Goal: Check status: Check status

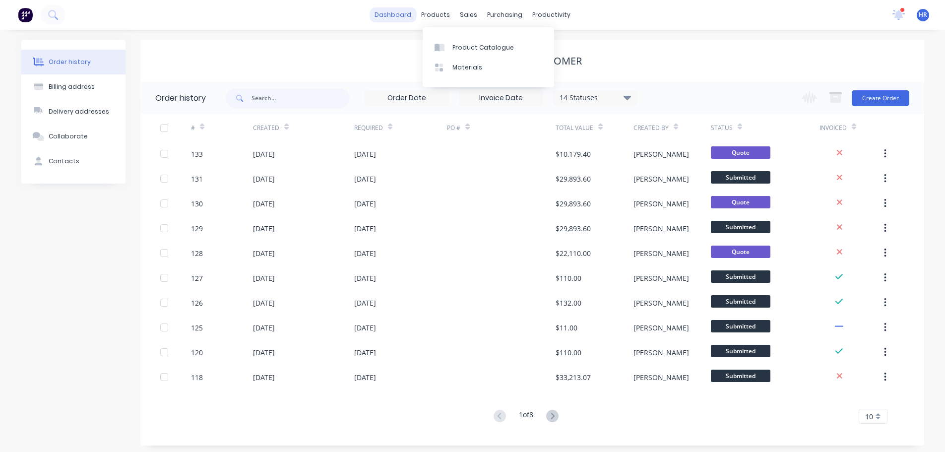
click at [410, 15] on link "dashboard" at bounding box center [392, 14] width 47 height 15
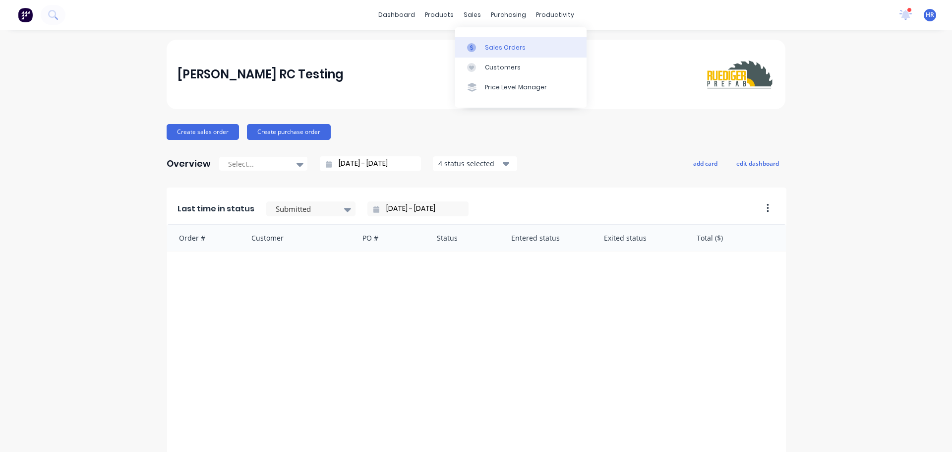
click at [500, 44] on div "Sales Orders" at bounding box center [505, 47] width 41 height 9
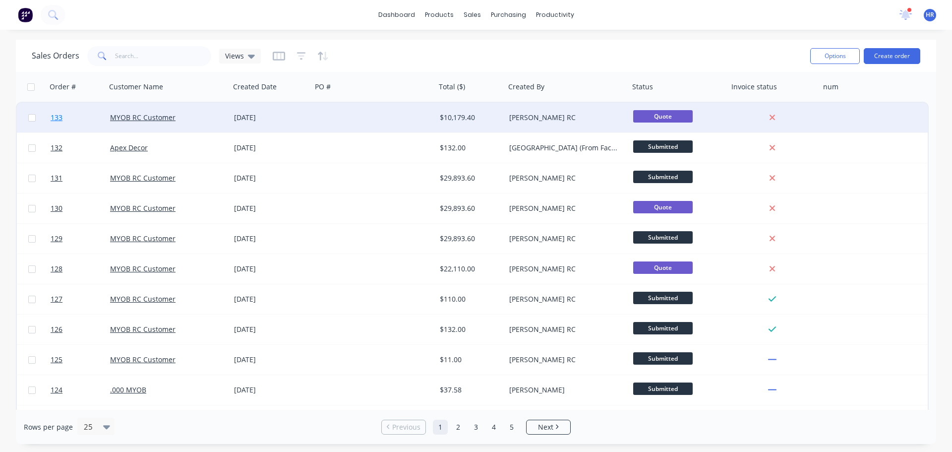
click at [65, 116] on link "133" at bounding box center [81, 118] width 60 height 30
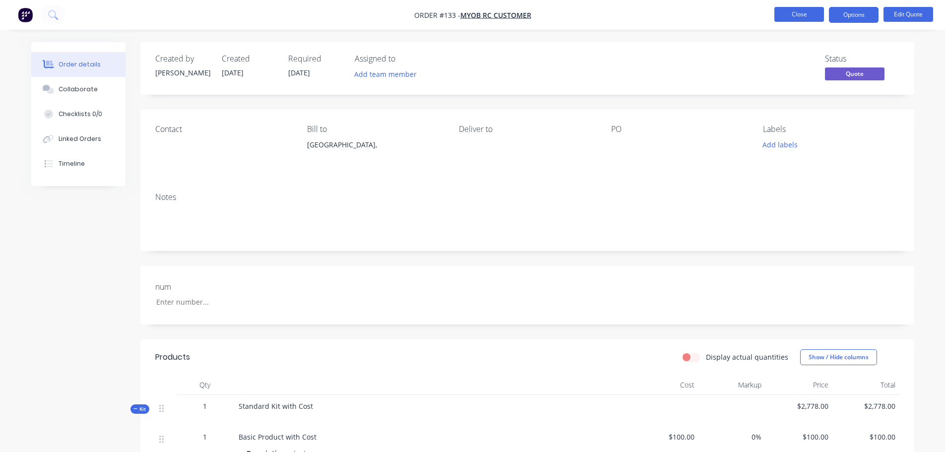
click at [786, 14] on button "Close" at bounding box center [799, 14] width 50 height 15
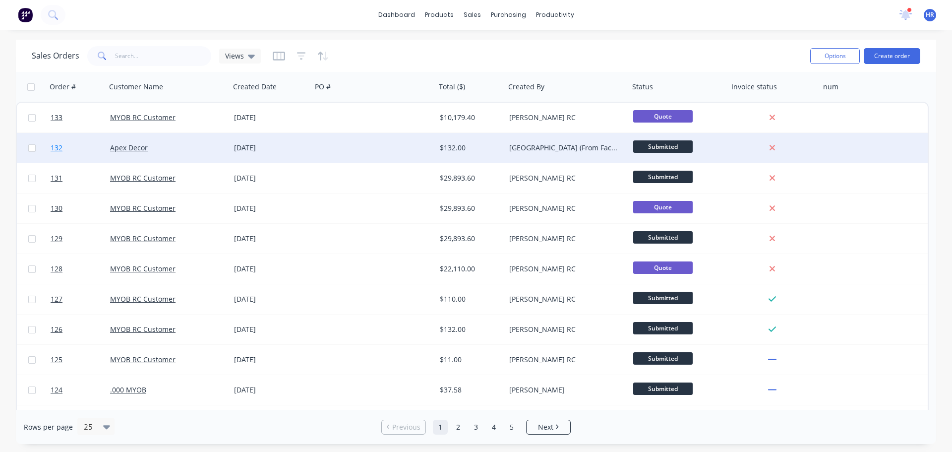
click at [79, 141] on link "132" at bounding box center [81, 148] width 60 height 30
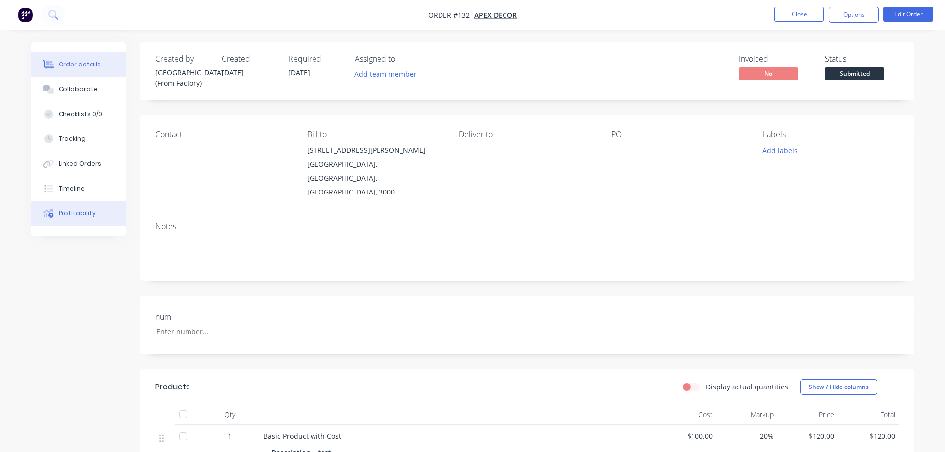
click at [84, 215] on div "Profitability" at bounding box center [77, 213] width 37 height 9
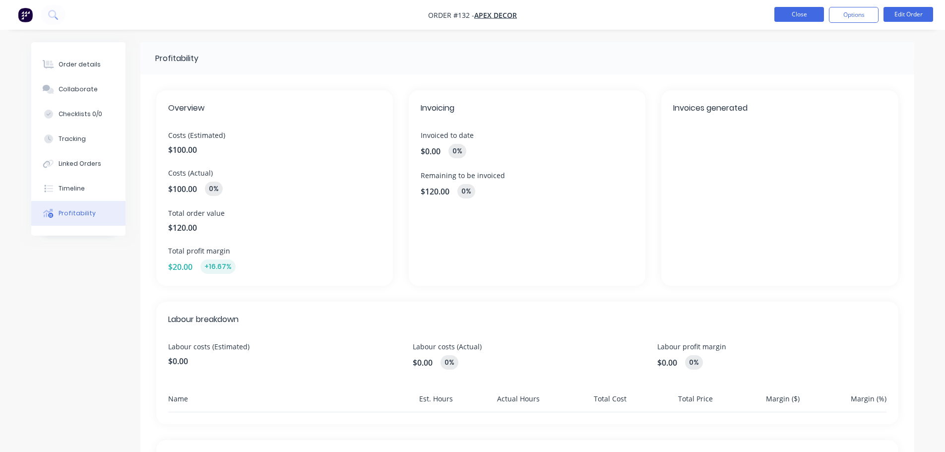
click at [795, 11] on button "Close" at bounding box center [799, 14] width 50 height 15
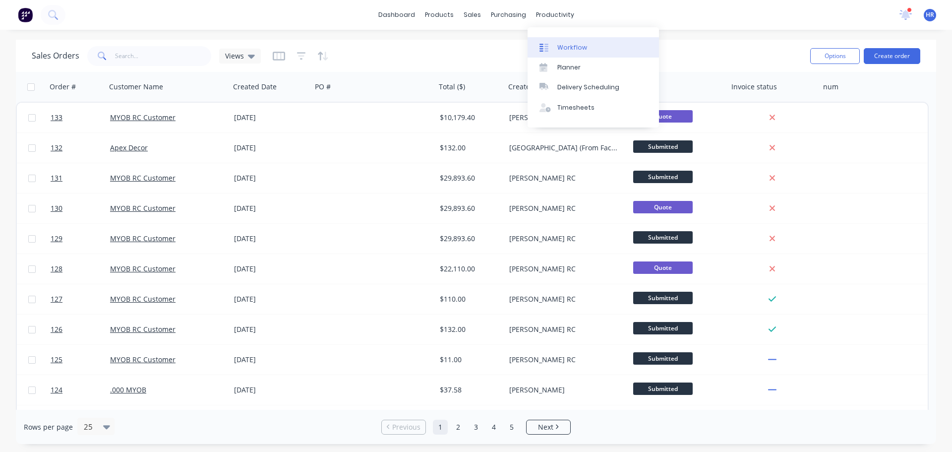
click at [590, 42] on link "Workflow" at bounding box center [593, 47] width 131 height 20
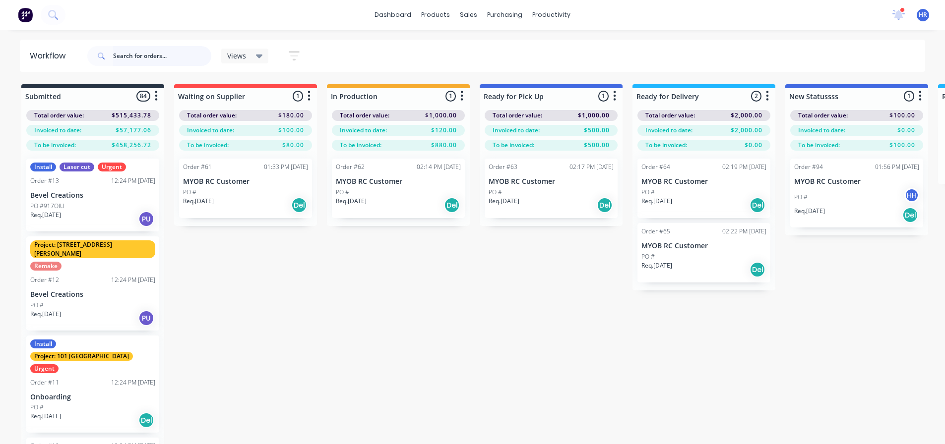
click at [155, 56] on input "text" at bounding box center [162, 56] width 98 height 20
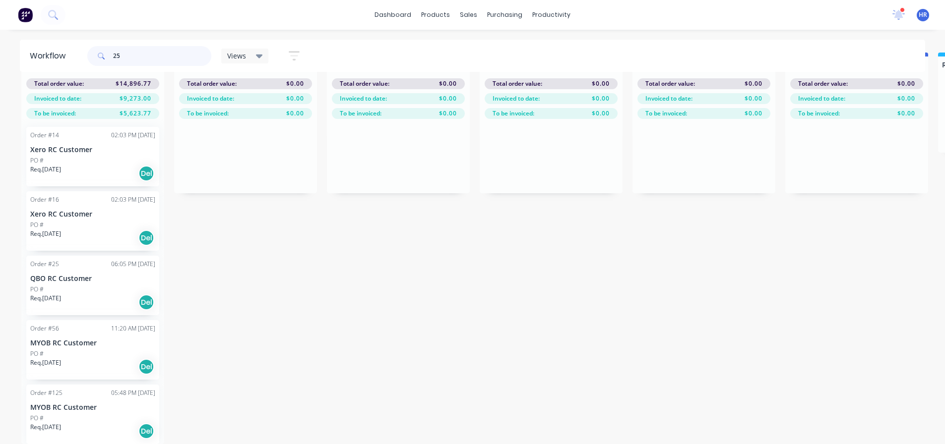
click at [134, 60] on input "25" at bounding box center [162, 56] width 98 height 20
type input "2"
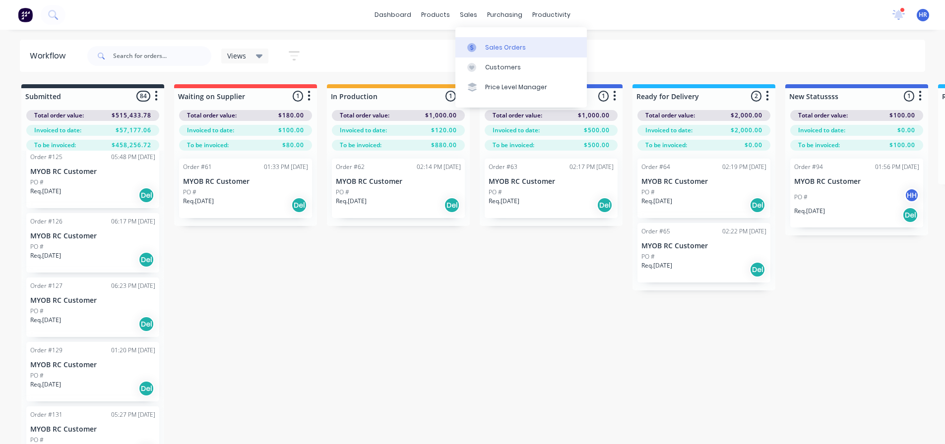
click at [510, 49] on div "Sales Orders" at bounding box center [505, 47] width 41 height 9
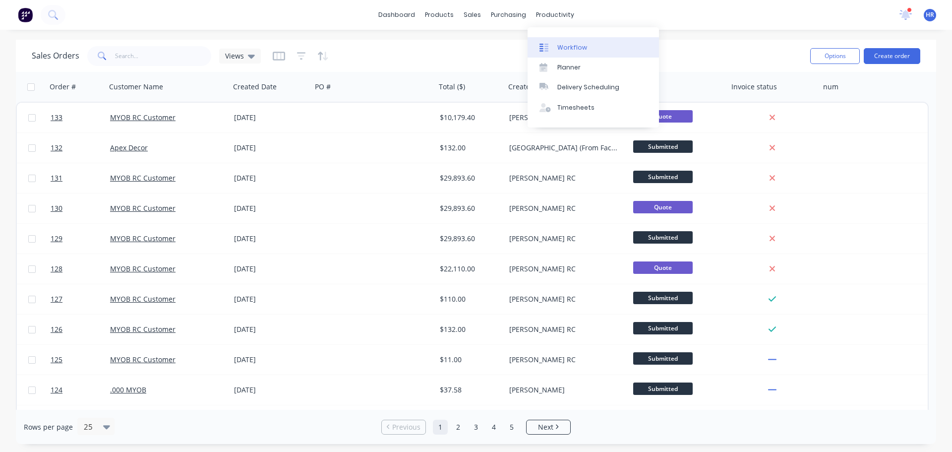
click at [589, 38] on div "Workflow Planner Delivery Scheduling Timesheets" at bounding box center [593, 77] width 131 height 100
click at [584, 47] on div "Workflow" at bounding box center [572, 47] width 30 height 9
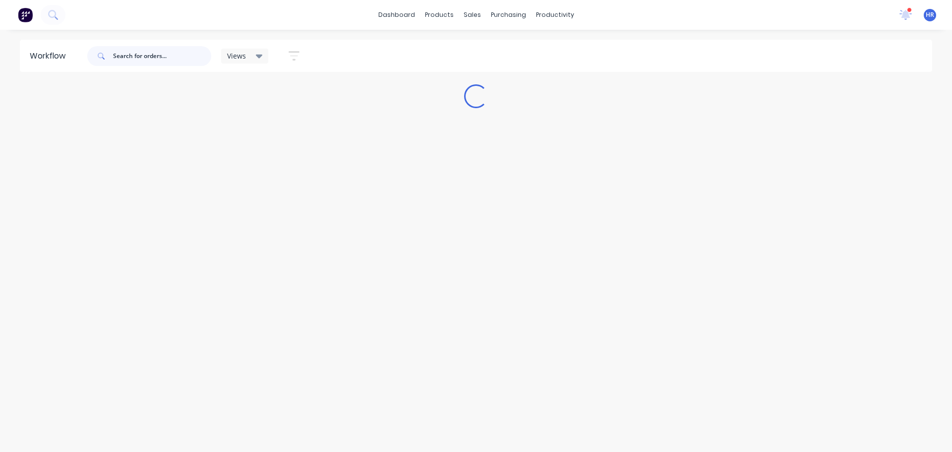
click at [147, 55] on input "text" at bounding box center [162, 56] width 98 height 20
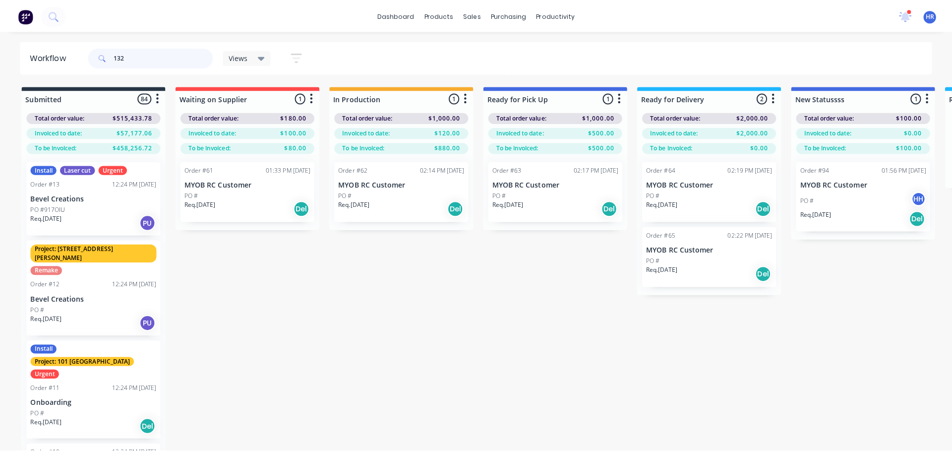
scroll to position [446, 0]
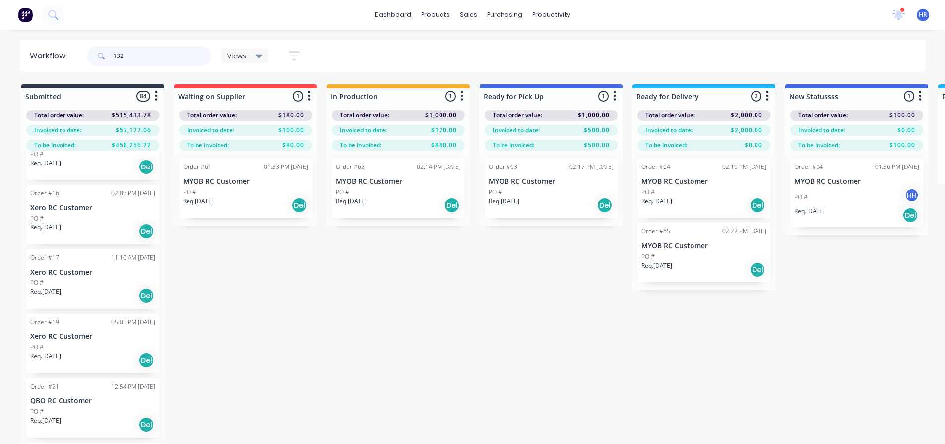
click at [164, 60] on input "132" at bounding box center [162, 56] width 98 height 20
click at [292, 21] on div "dashboard products sales purchasing productivity dashboard products Product Cat…" at bounding box center [472, 15] width 945 height 30
click at [143, 51] on input "132" at bounding box center [162, 56] width 98 height 20
type input "1"
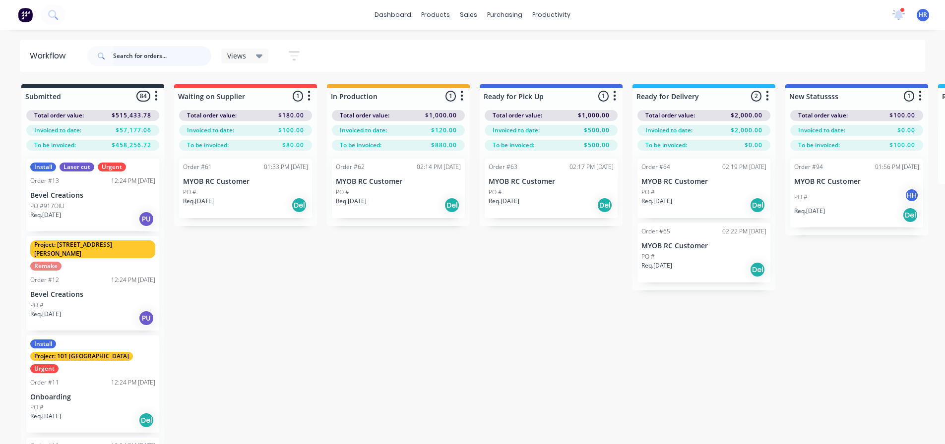
click at [173, 49] on input "text" at bounding box center [162, 56] width 98 height 20
type input "132"
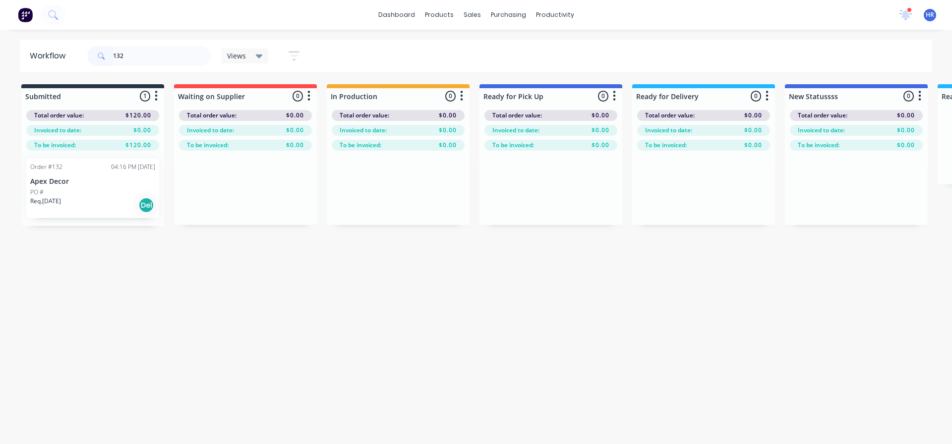
click at [89, 189] on div "PO #" at bounding box center [92, 192] width 125 height 9
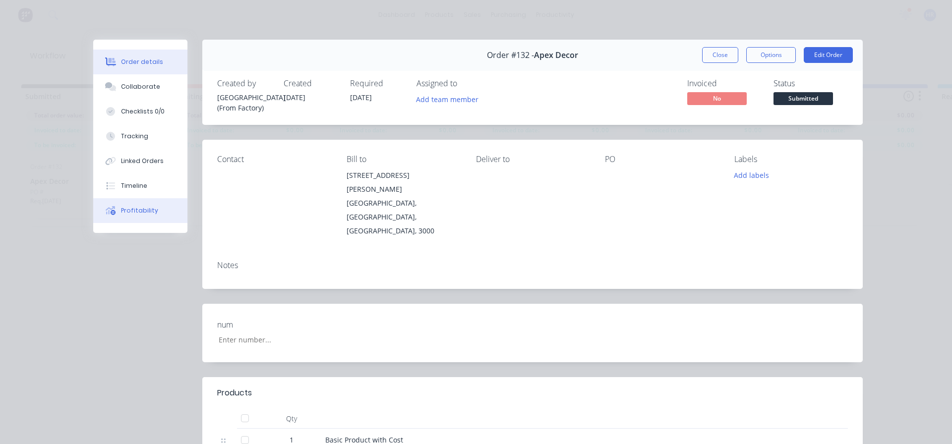
click at [147, 209] on div "Profitability" at bounding box center [139, 210] width 37 height 9
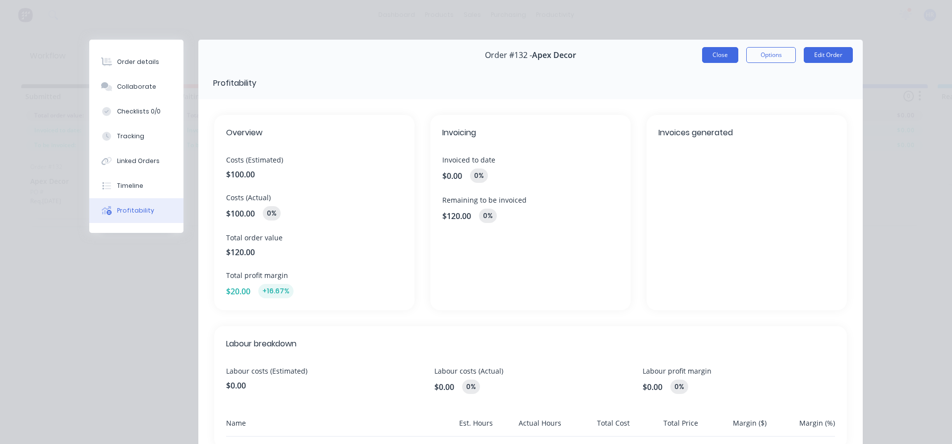
click at [721, 55] on button "Close" at bounding box center [720, 55] width 36 height 16
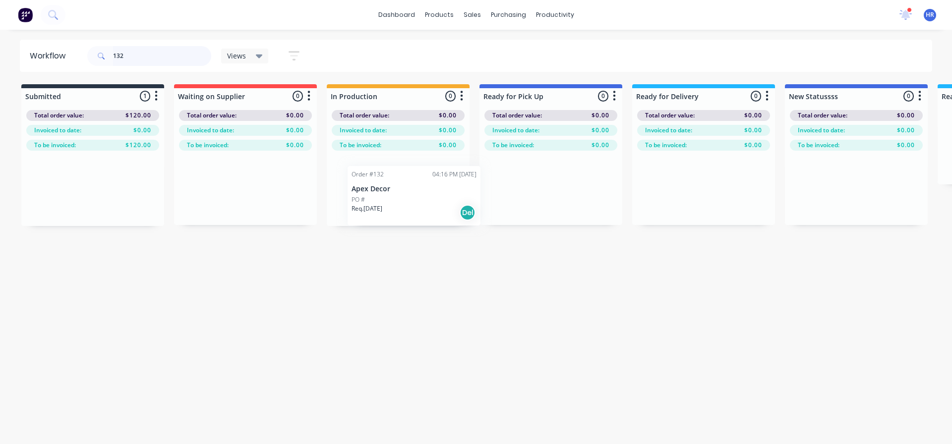
drag, startPoint x: 78, startPoint y: 191, endPoint x: 395, endPoint y: 191, distance: 316.4
click at [397, 199] on div "Submitted 1 Sort By Created date Required date Order number Customer name Most …" at bounding box center [676, 155] width 1366 height 142
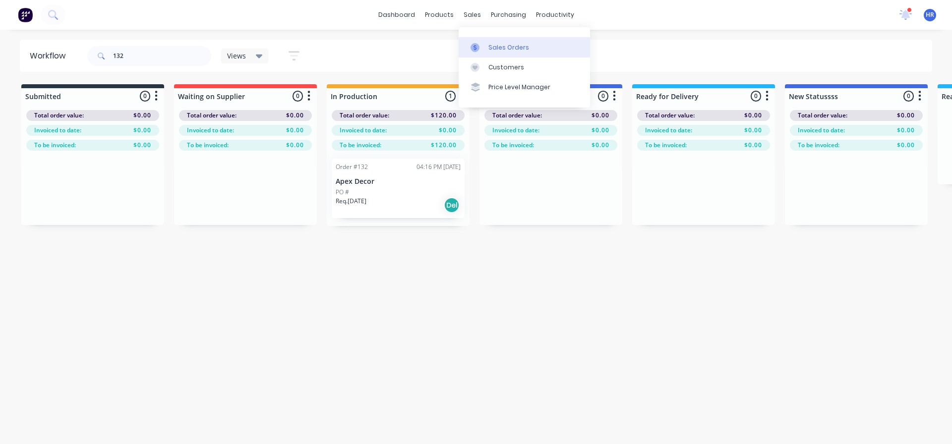
click at [499, 44] on div "Sales Orders" at bounding box center [508, 47] width 41 height 9
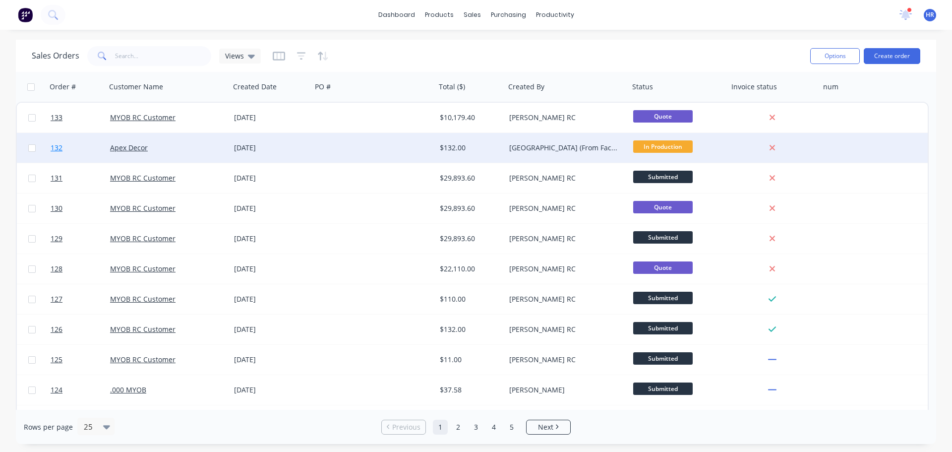
click at [84, 148] on link "132" at bounding box center [81, 148] width 60 height 30
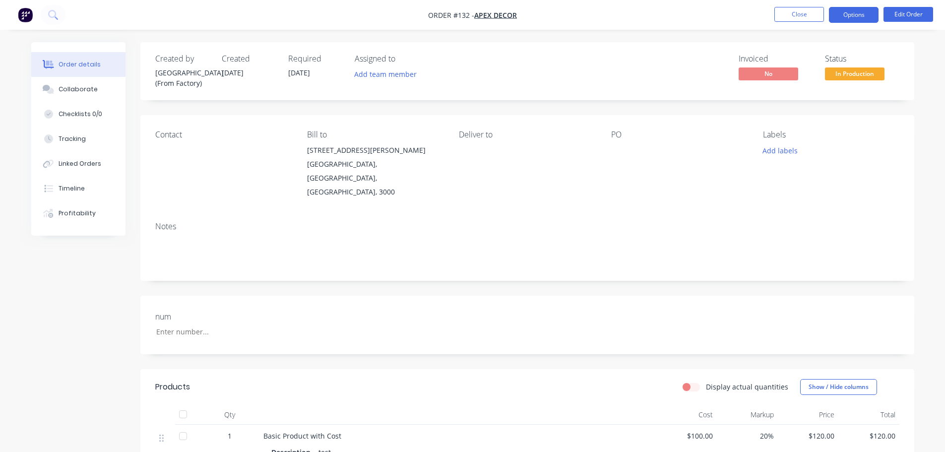
click at [870, 13] on button "Options" at bounding box center [854, 15] width 50 height 16
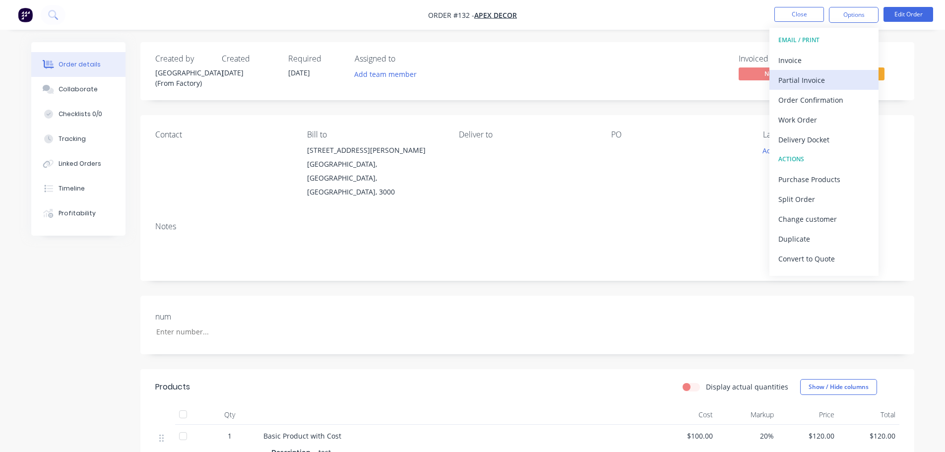
click at [827, 75] on div "Partial Invoice" at bounding box center [823, 80] width 91 height 14
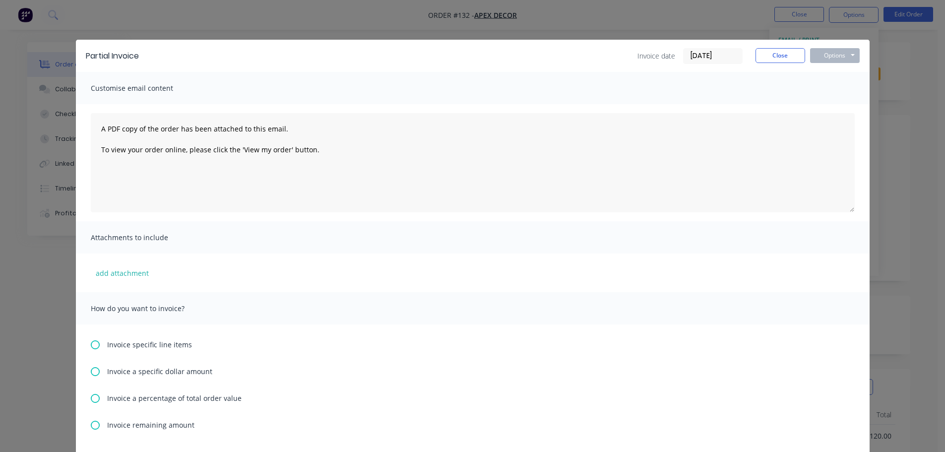
click at [91, 371] on icon at bounding box center [95, 371] width 9 height 9
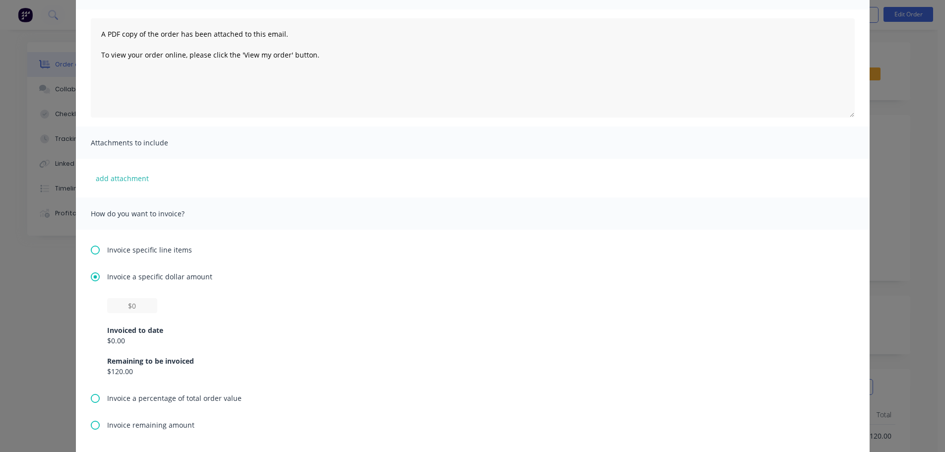
scroll to position [99, 0]
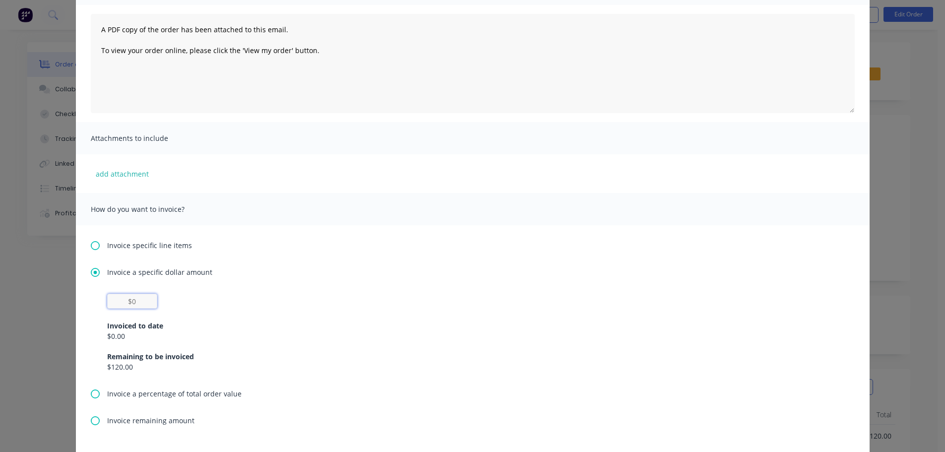
click at [142, 299] on input "text" at bounding box center [132, 301] width 50 height 15
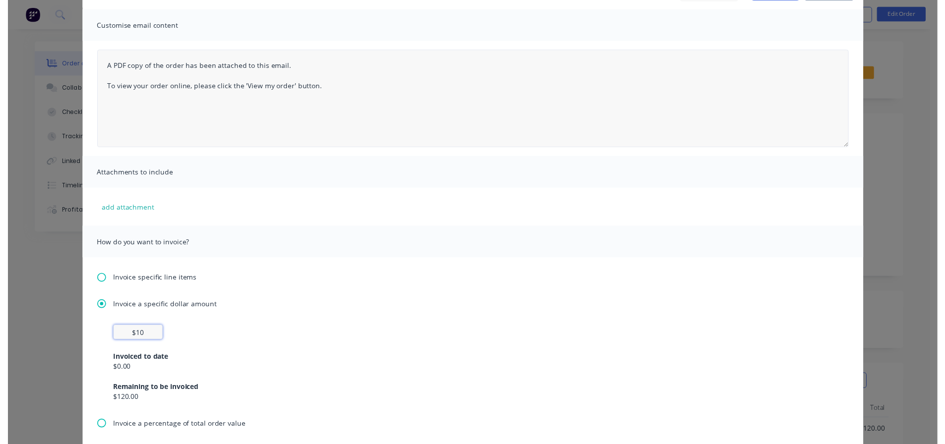
scroll to position [0, 0]
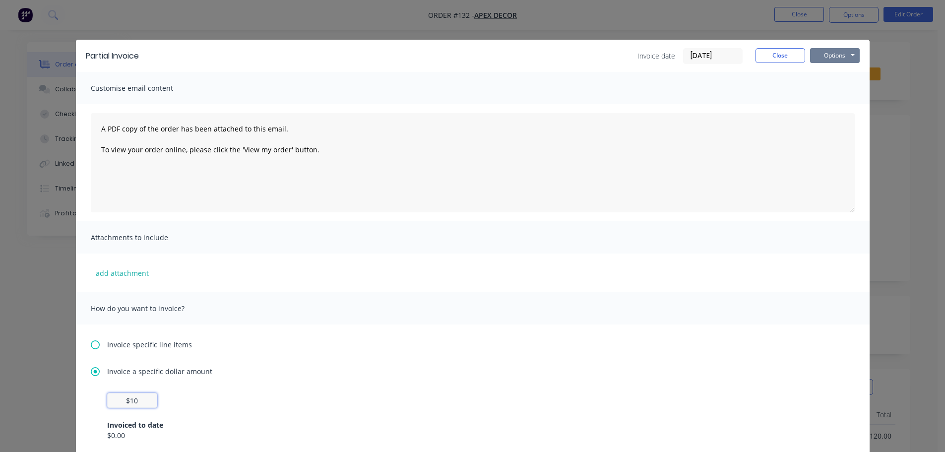
type input "$10"
click at [851, 59] on button "Options" at bounding box center [835, 55] width 50 height 15
click at [831, 90] on button "Print" at bounding box center [841, 89] width 63 height 16
click at [785, 55] on button "Close" at bounding box center [780, 55] width 50 height 15
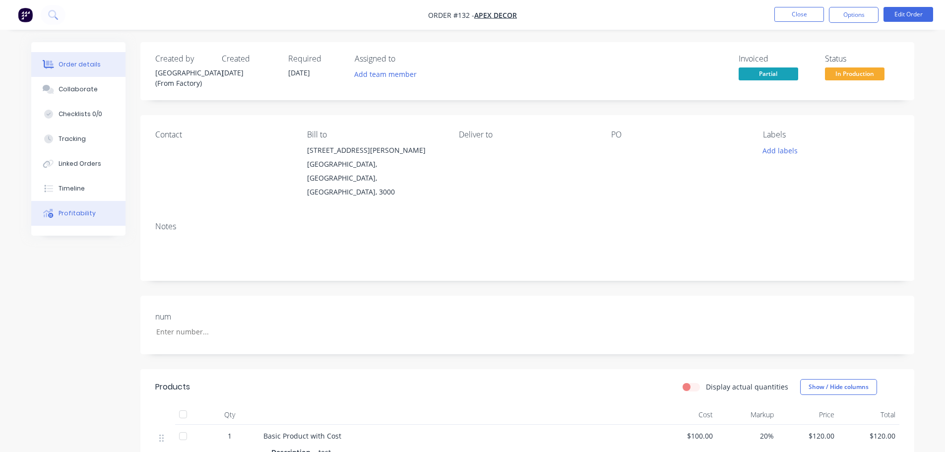
click at [89, 209] on div "Profitability" at bounding box center [77, 213] width 37 height 9
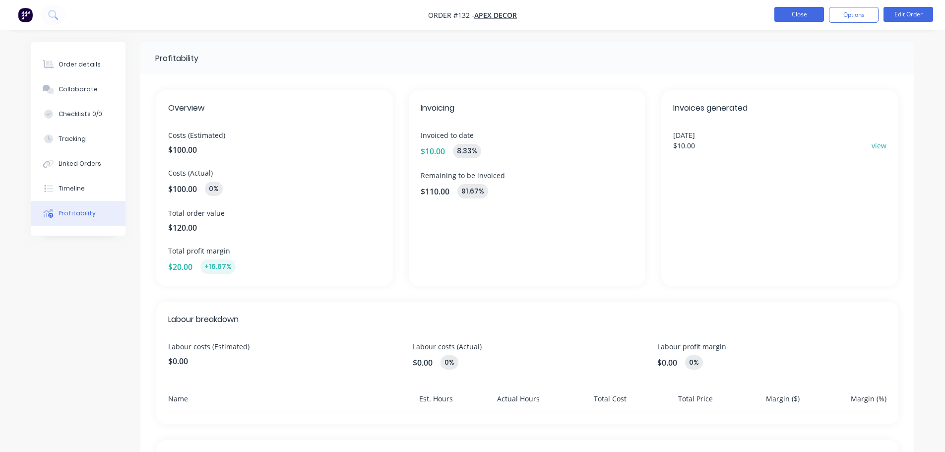
click at [791, 12] on button "Close" at bounding box center [799, 14] width 50 height 15
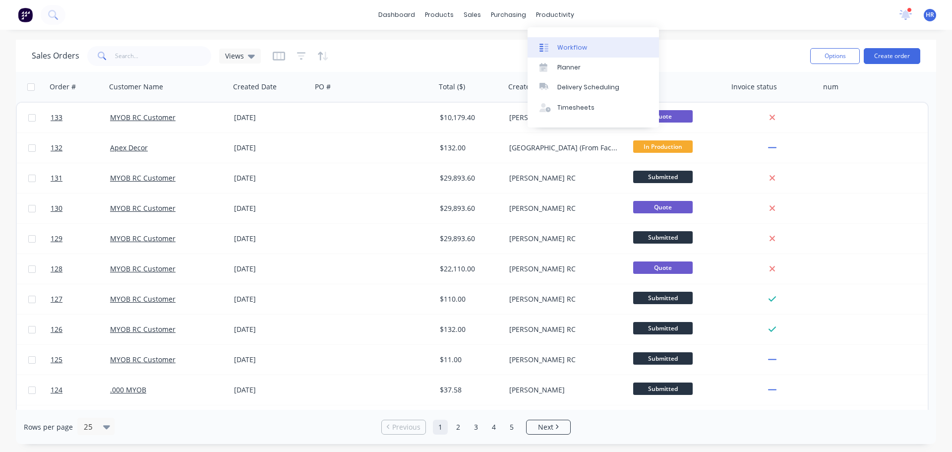
click at [570, 38] on link "Workflow" at bounding box center [593, 47] width 131 height 20
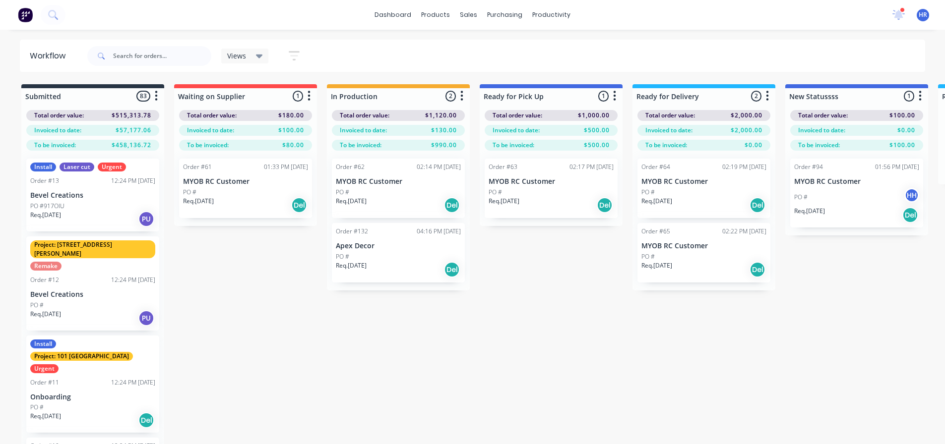
click at [406, 260] on div "PO #" at bounding box center [398, 256] width 125 height 9
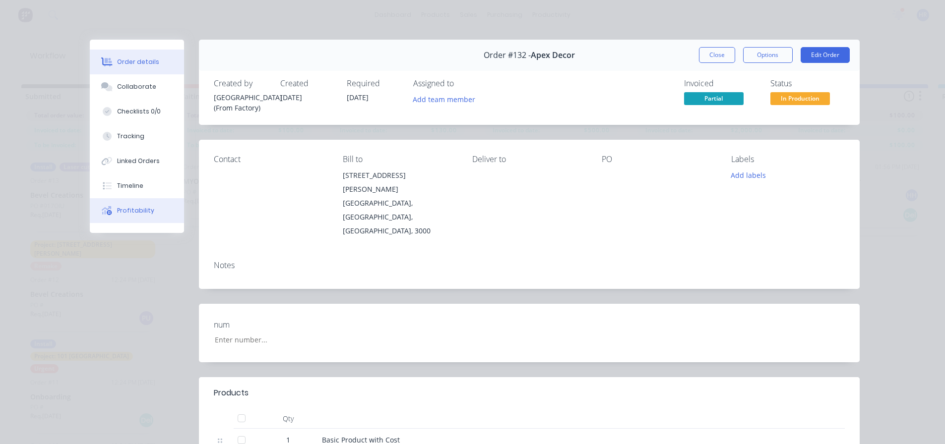
click at [143, 207] on div "Profitability" at bounding box center [135, 210] width 37 height 9
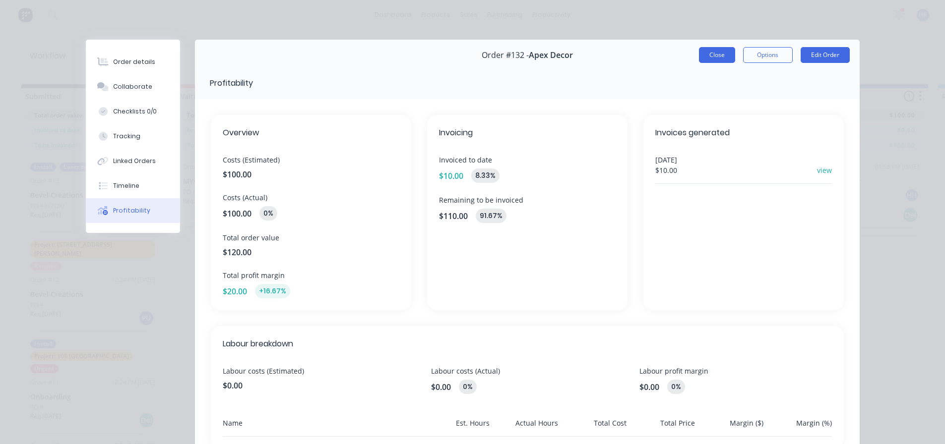
click at [715, 56] on button "Close" at bounding box center [717, 55] width 36 height 16
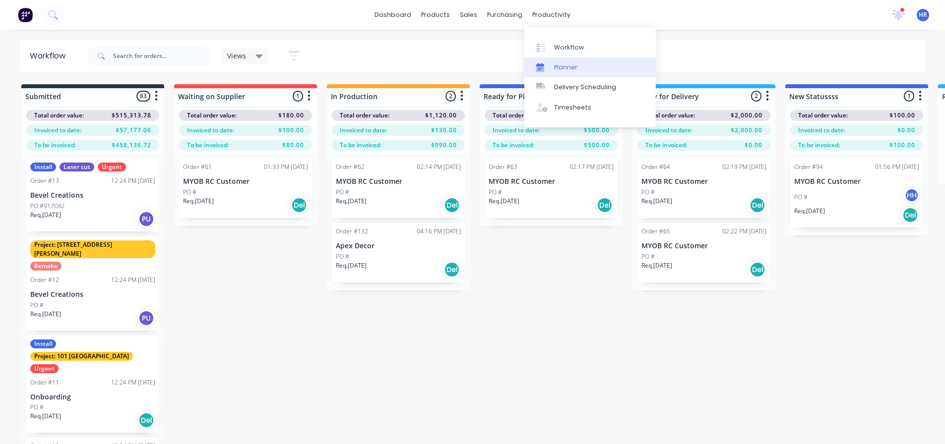
drag, startPoint x: 576, startPoint y: 71, endPoint x: 577, endPoint y: 66, distance: 5.1
click at [576, 71] on div "Planner" at bounding box center [565, 67] width 23 height 9
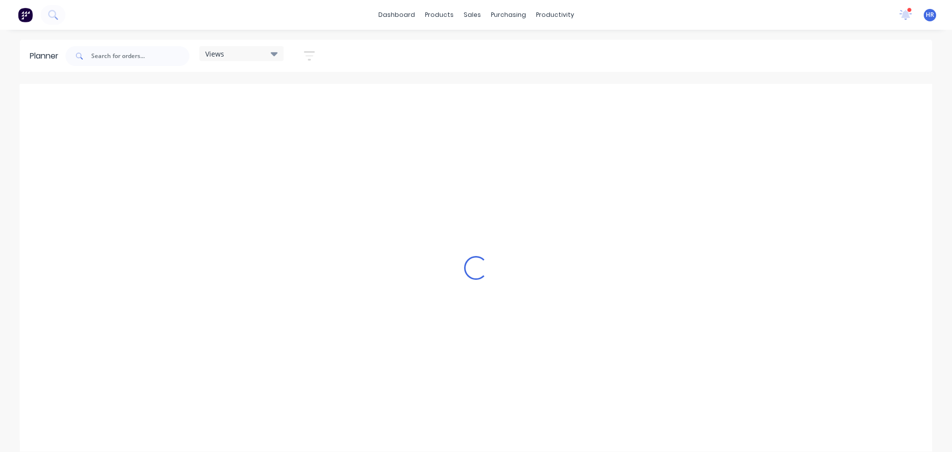
scroll to position [0, 2222]
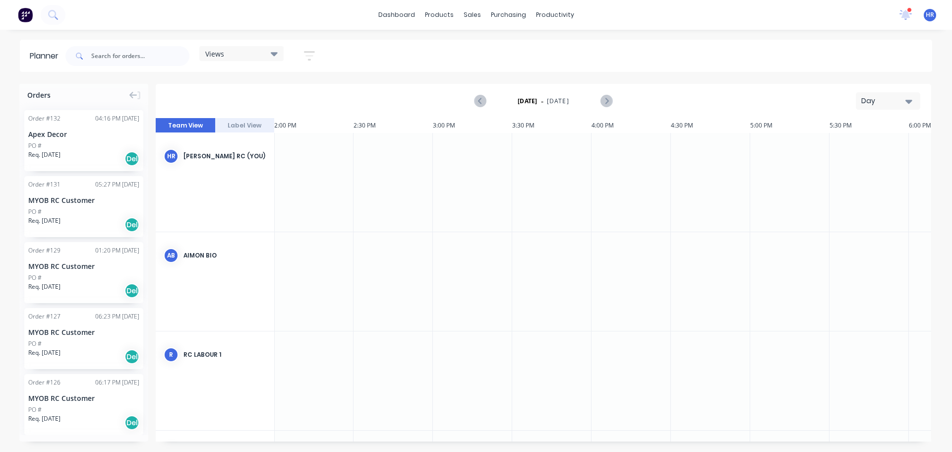
click at [99, 138] on div "Apex Decor" at bounding box center [83, 134] width 111 height 10
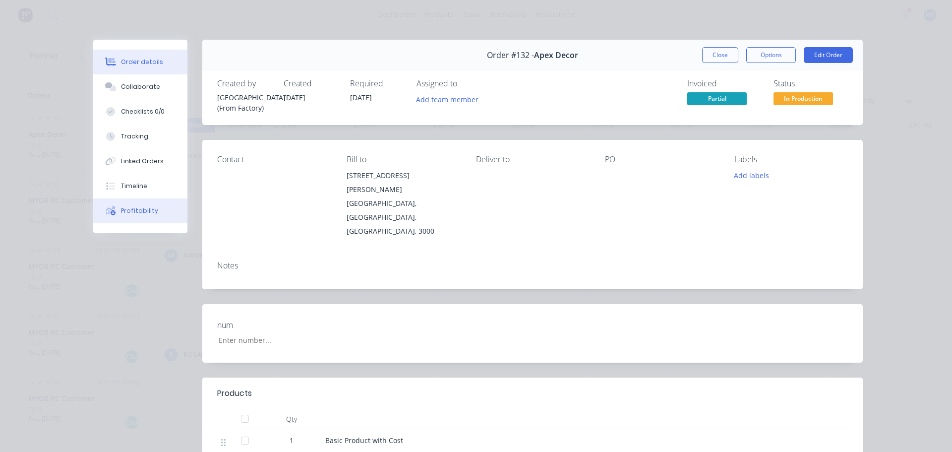
click at [135, 213] on div "Profitability" at bounding box center [139, 210] width 37 height 9
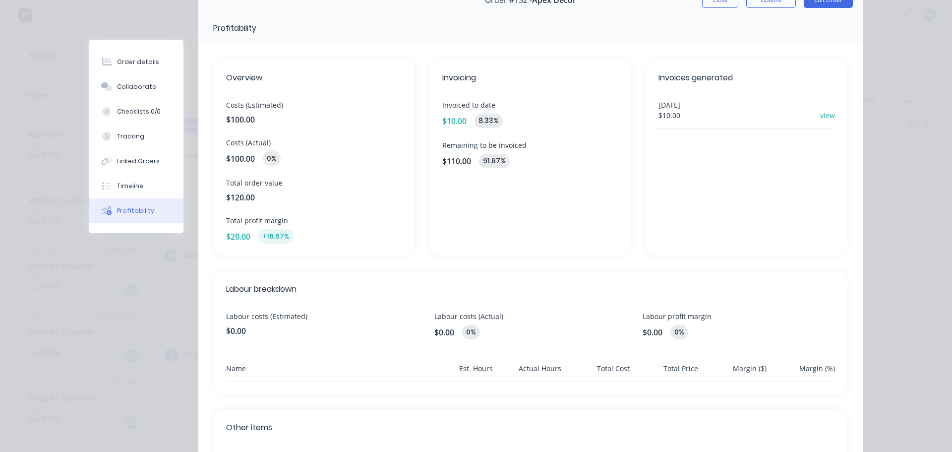
scroll to position [0, 0]
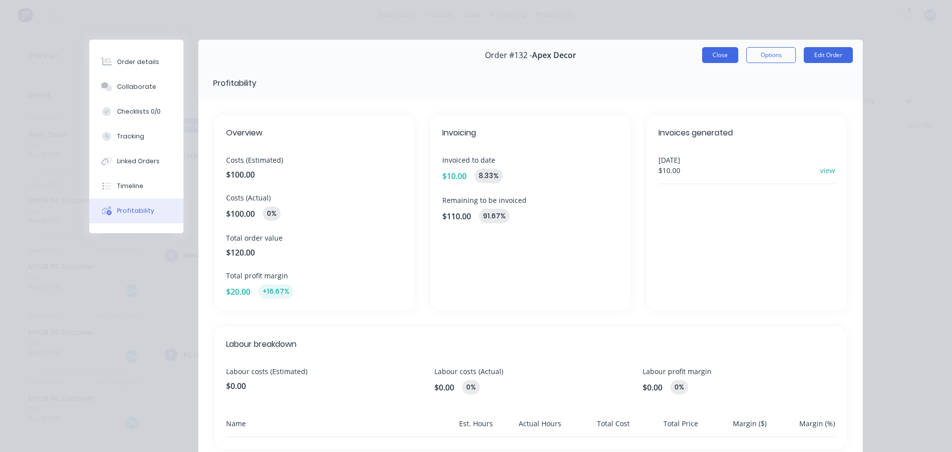
click at [708, 57] on button "Close" at bounding box center [720, 55] width 36 height 16
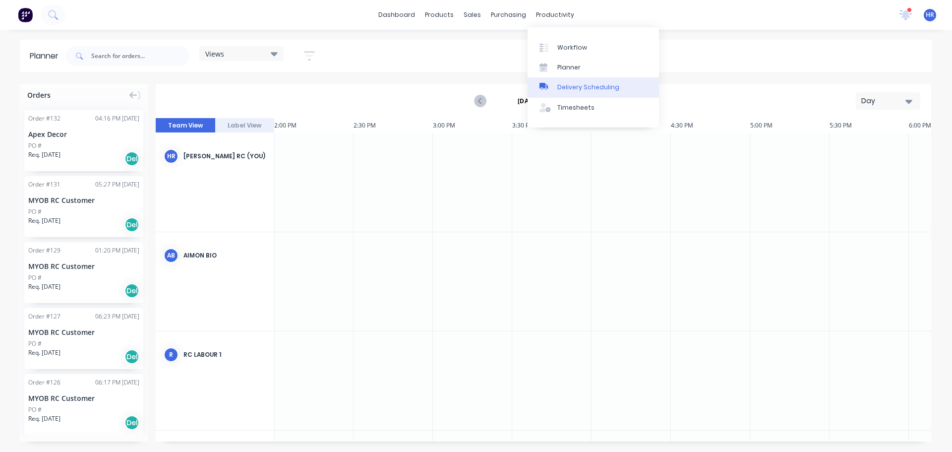
click at [580, 91] on div "Delivery Scheduling" at bounding box center [588, 87] width 62 height 9
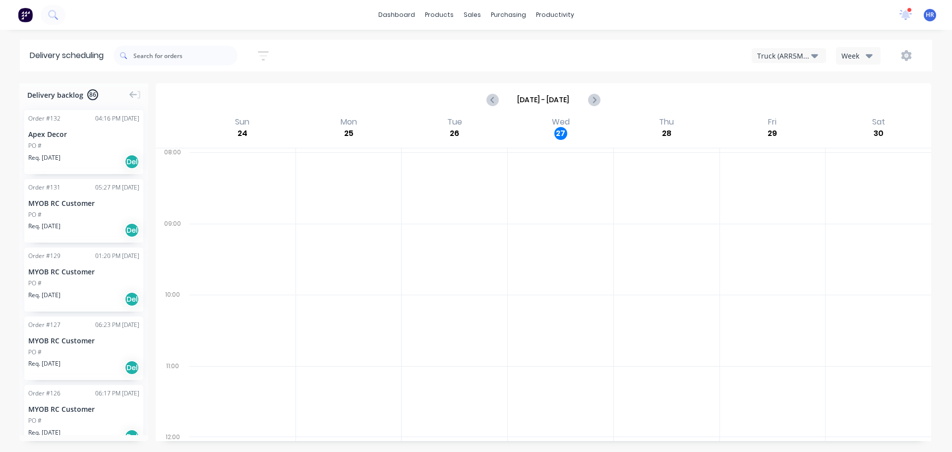
click at [83, 143] on div "PO #" at bounding box center [83, 145] width 111 height 9
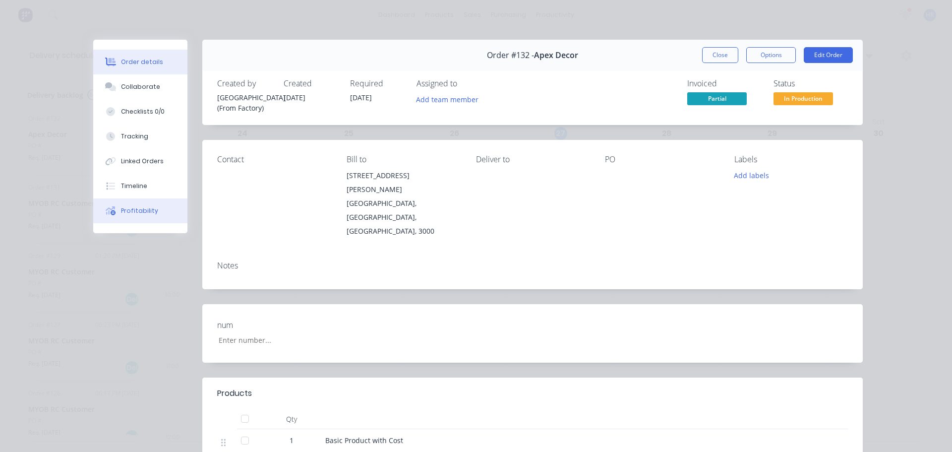
click at [138, 202] on button "Profitability" at bounding box center [140, 210] width 94 height 25
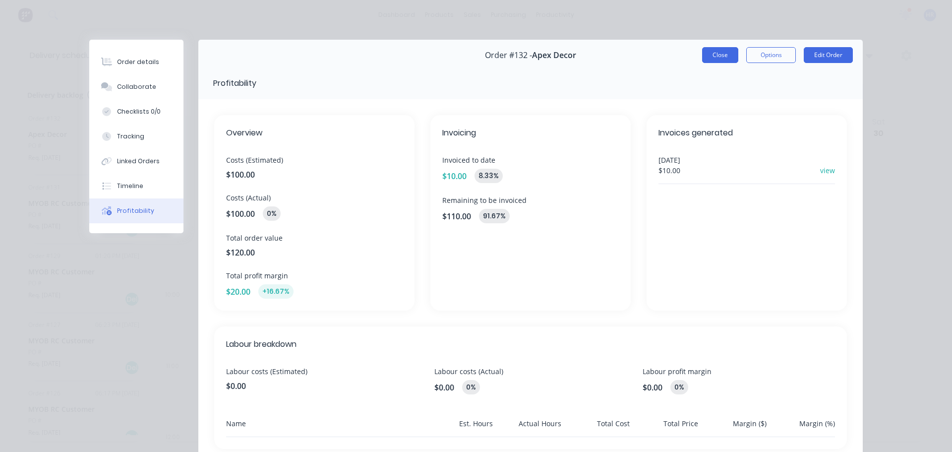
click at [718, 54] on button "Close" at bounding box center [720, 55] width 36 height 16
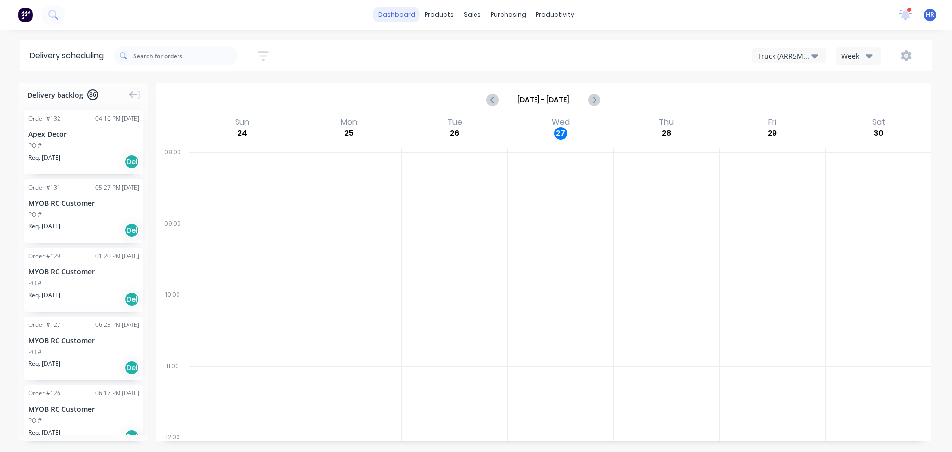
click at [397, 15] on link "dashboard" at bounding box center [396, 14] width 47 height 15
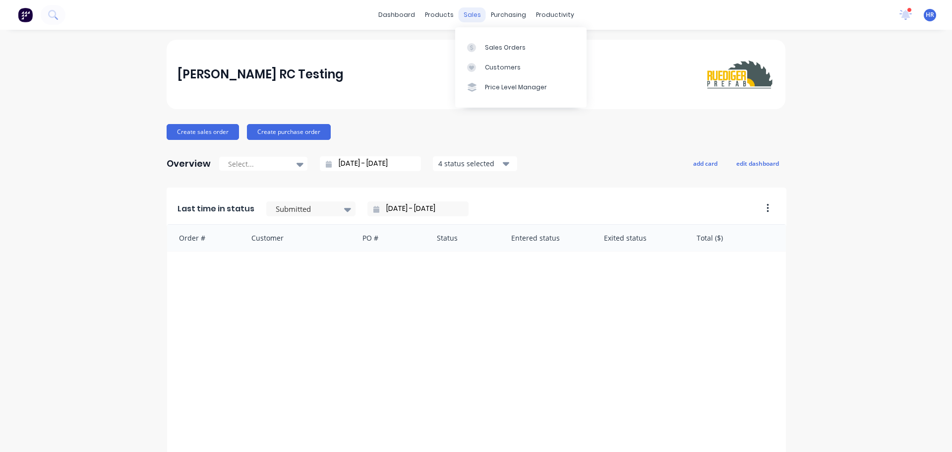
click at [459, 20] on div "sales" at bounding box center [472, 14] width 27 height 15
click at [501, 45] on div "Sales Orders" at bounding box center [505, 47] width 41 height 9
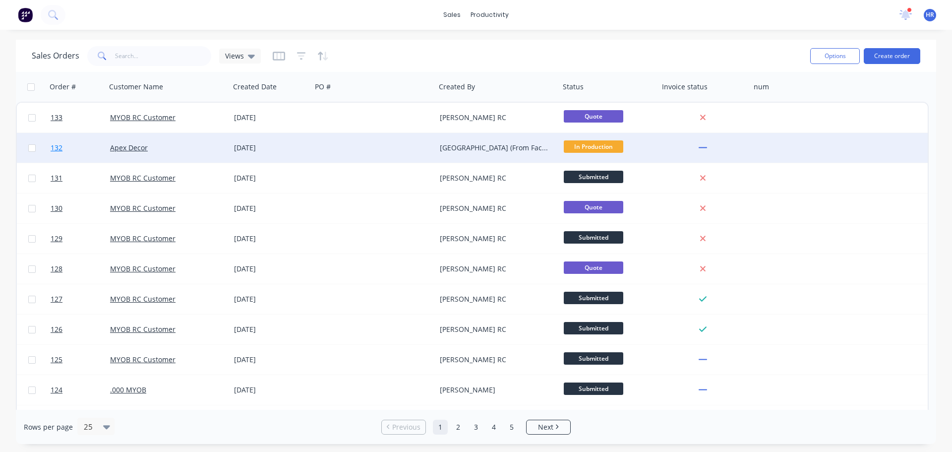
click at [98, 156] on link "132" at bounding box center [81, 148] width 60 height 30
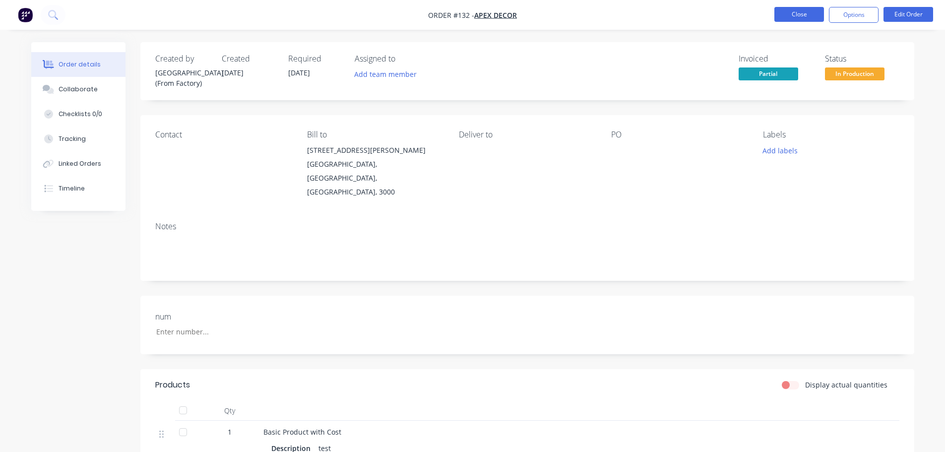
click at [807, 17] on button "Close" at bounding box center [799, 14] width 50 height 15
